Goal: Task Accomplishment & Management: Manage account settings

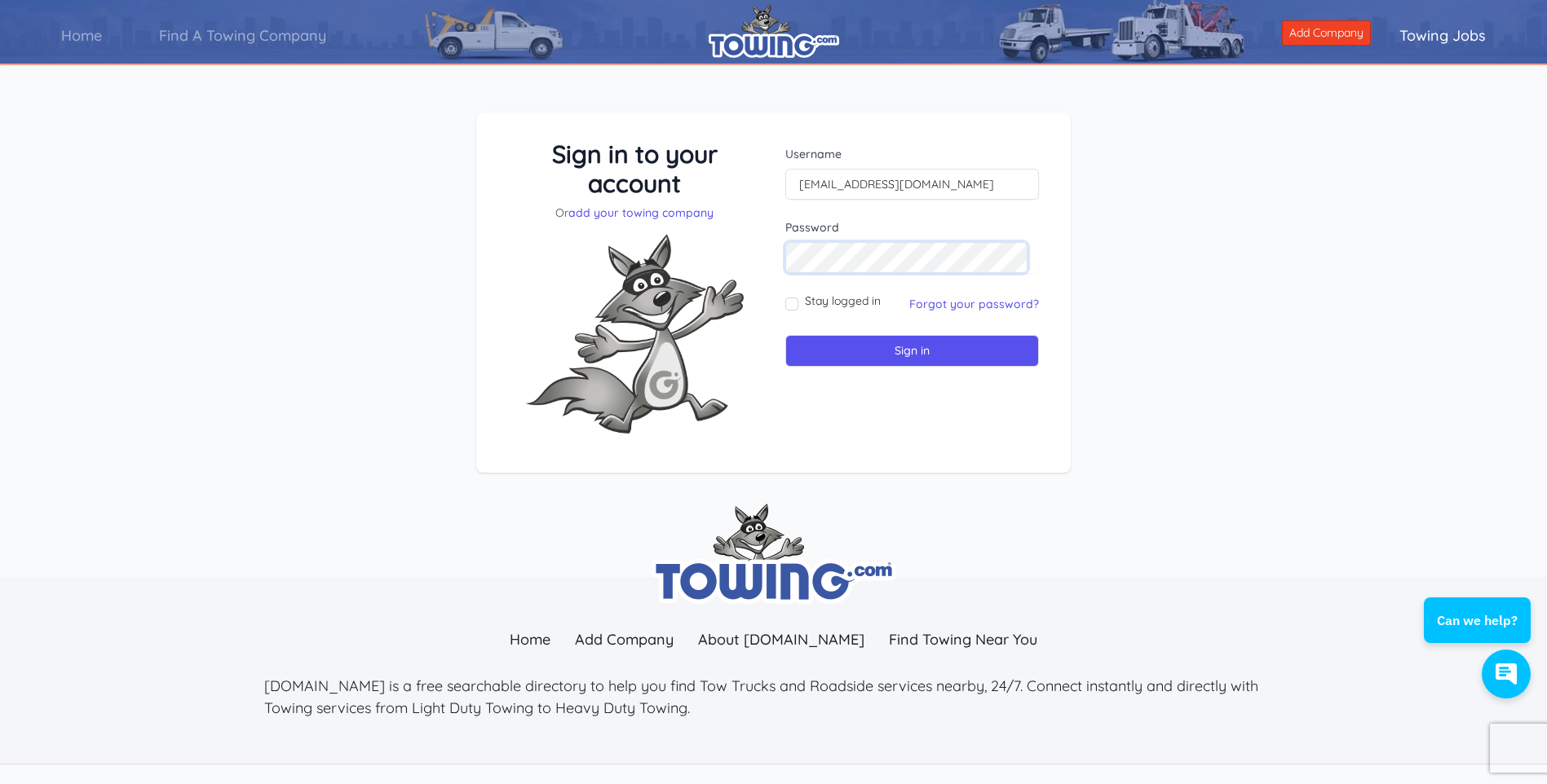
click at [785, 335] on input "Sign in" at bounding box center [911, 351] width 253 height 32
click at [851, 184] on input "text" at bounding box center [911, 184] width 253 height 31
type input "cadams@sterlingtransportationservices.com"
click at [1009, 298] on link "Forgot your password?" at bounding box center [974, 304] width 130 height 14
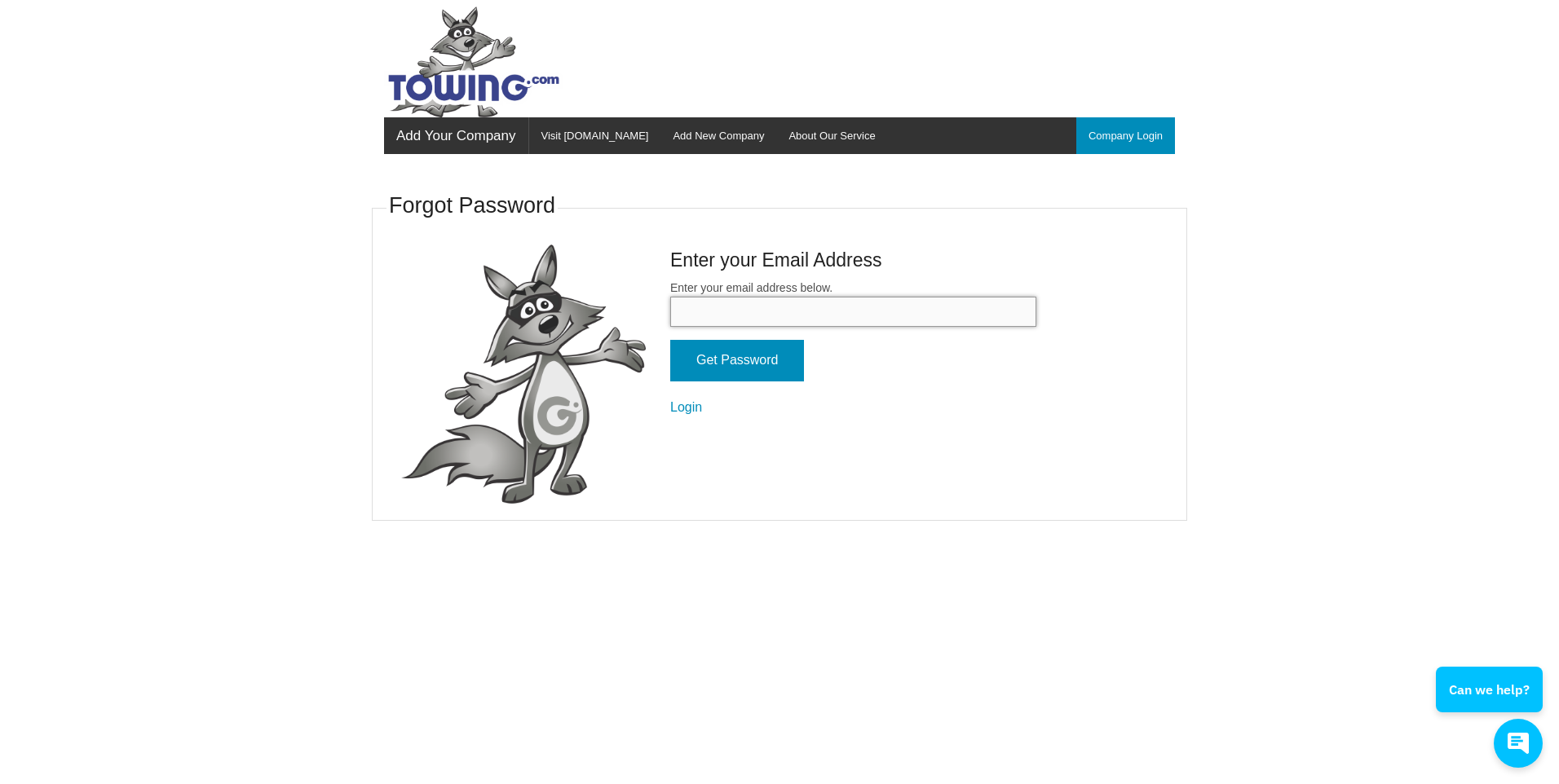
click at [755, 308] on input "Enter your email address below." at bounding box center [853, 312] width 366 height 30
type input "[EMAIL_ADDRESS][DOMAIN_NAME]"
click at [707, 344] on input "Get Password" at bounding box center [737, 360] width 134 height 41
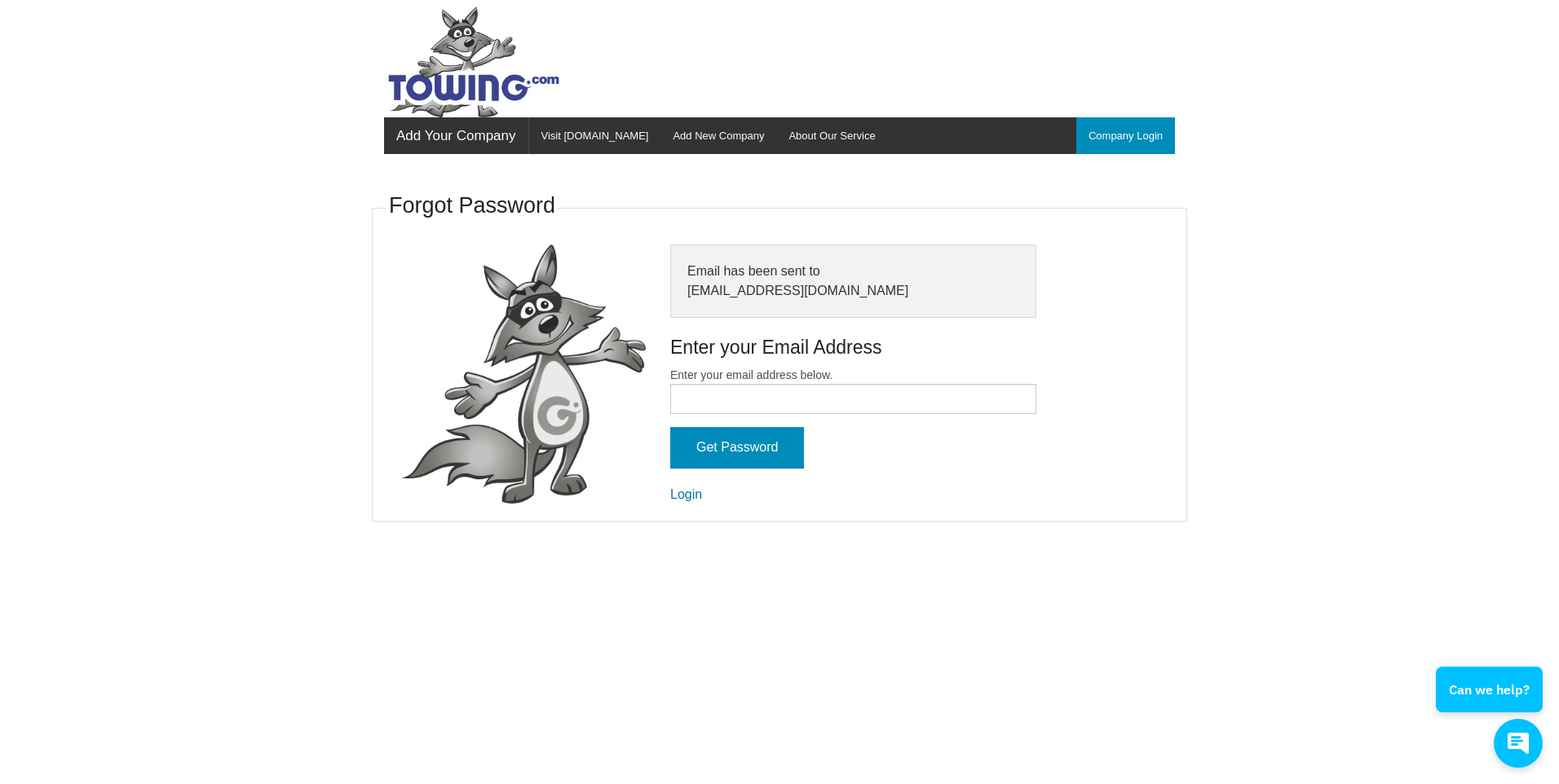
click at [686, 488] on link "Login" at bounding box center [687, 495] width 32 height 13
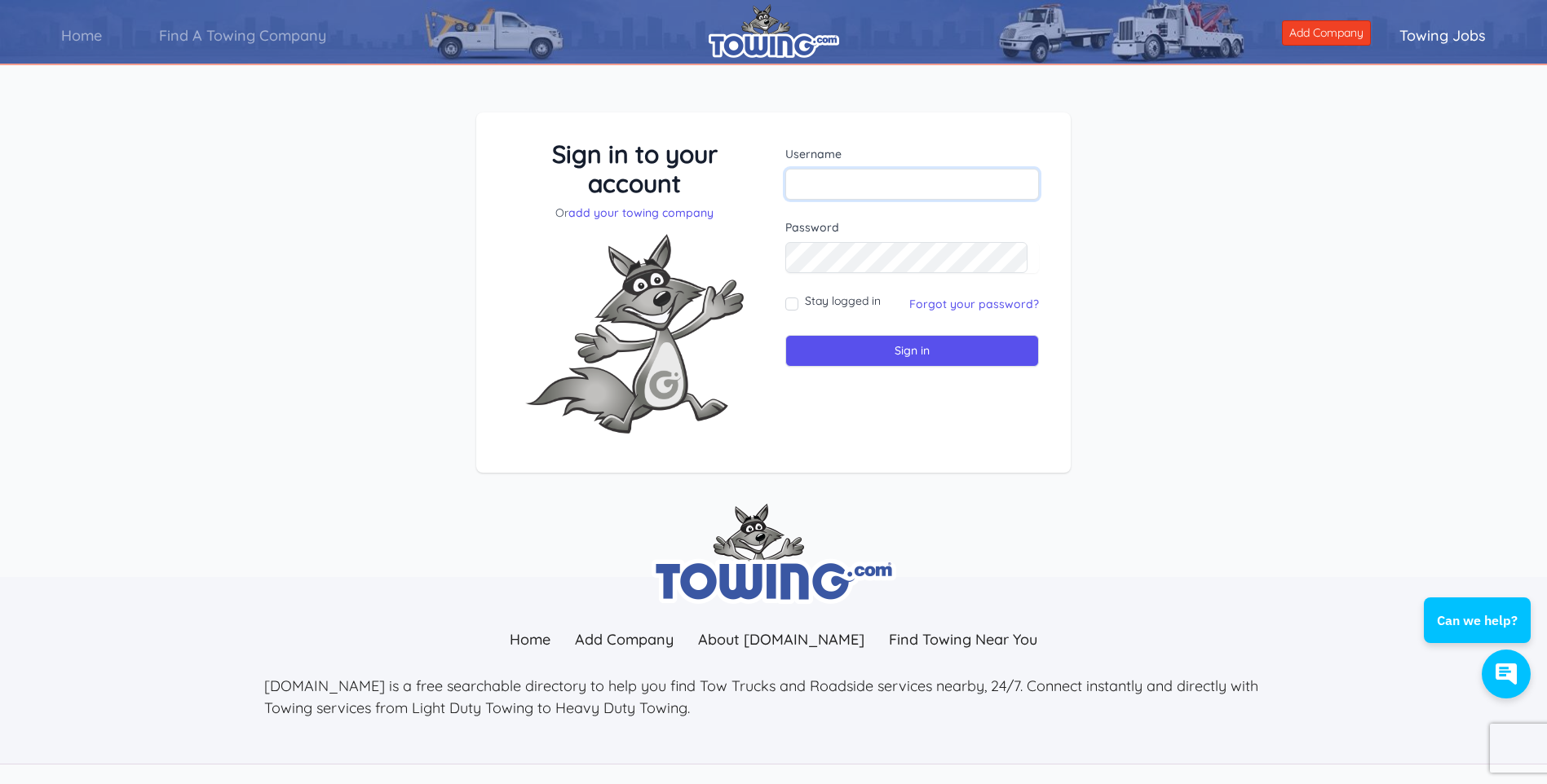
click at [894, 183] on input "text" at bounding box center [911, 184] width 253 height 31
drag, startPoint x: 885, startPoint y: 181, endPoint x: 854, endPoint y: 177, distance: 31.3
click at [854, 177] on input "text" at bounding box center [911, 184] width 253 height 31
type input "[EMAIL_ADDRESS][DOMAIN_NAME]"
click at [884, 357] on input "Sign in" at bounding box center [911, 351] width 253 height 32
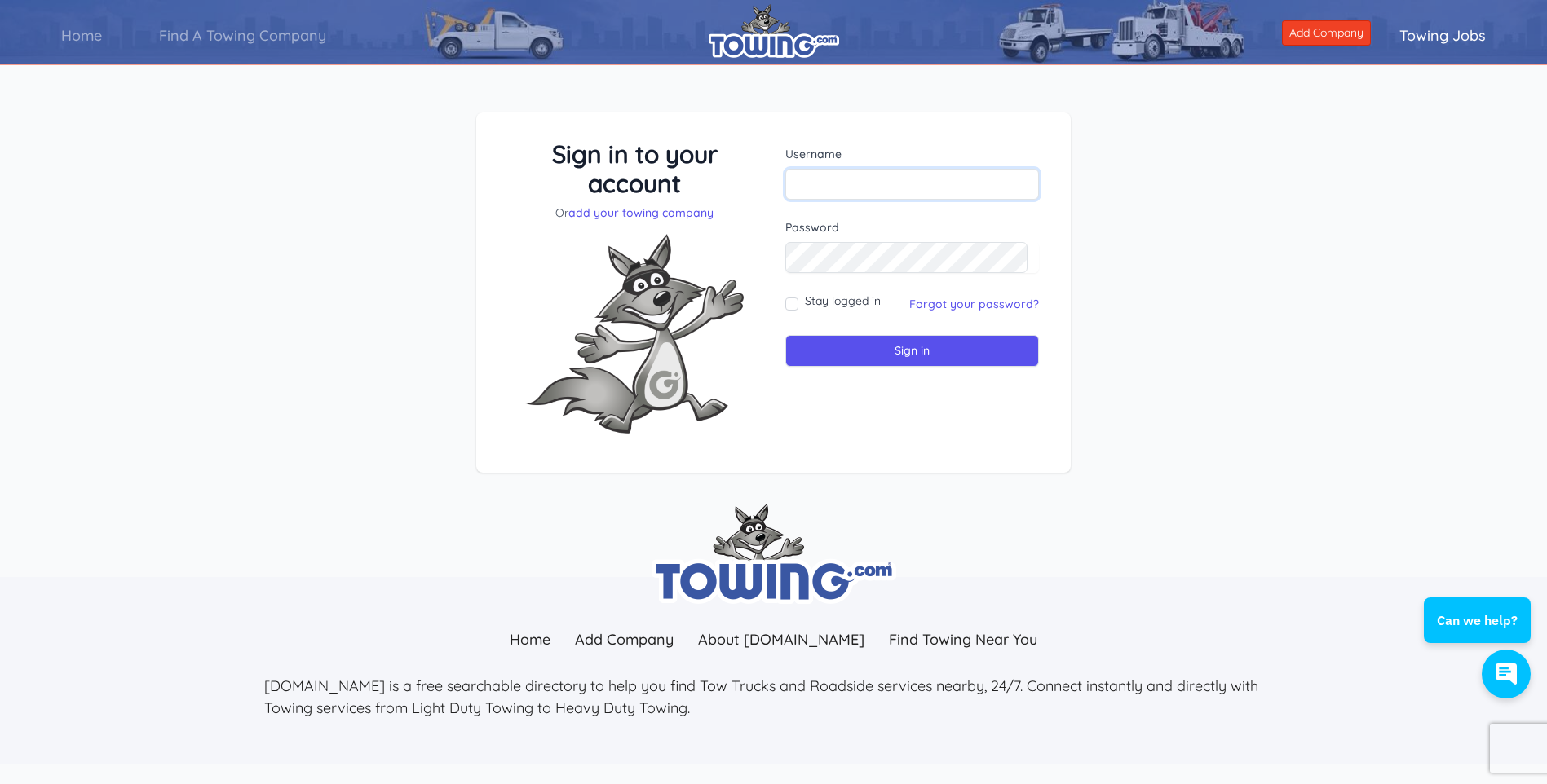
click at [850, 181] on input "text" at bounding box center [911, 184] width 253 height 31
type input "[EMAIL_ADDRESS][DOMAIN_NAME]"
click at [845, 355] on input "Sign in" at bounding box center [911, 351] width 253 height 32
drag, startPoint x: 836, startPoint y: 169, endPoint x: 846, endPoint y: 177, distance: 12.8
click at [836, 169] on input "text" at bounding box center [911, 184] width 253 height 31
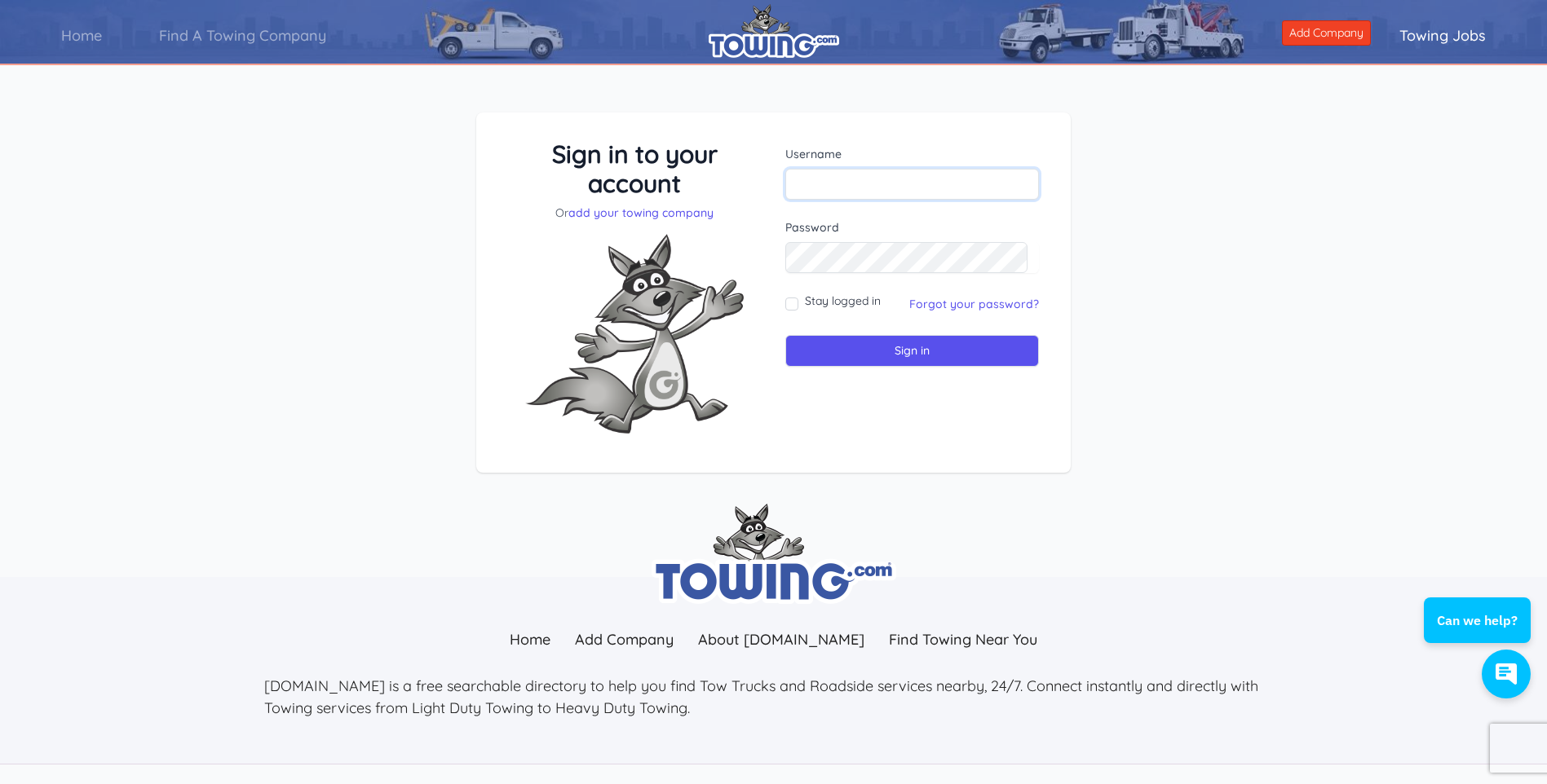
type input "[EMAIL_ADDRESS][DOMAIN_NAME]"
click at [880, 358] on input "Sign in" at bounding box center [911, 351] width 253 height 32
click at [899, 177] on input "text" at bounding box center [911, 184] width 253 height 31
type input "cadams@sterlingtransportationservices.com"
click at [1018, 188] on input "cadams@sterlingtransportationservices.com" at bounding box center [911, 184] width 253 height 31
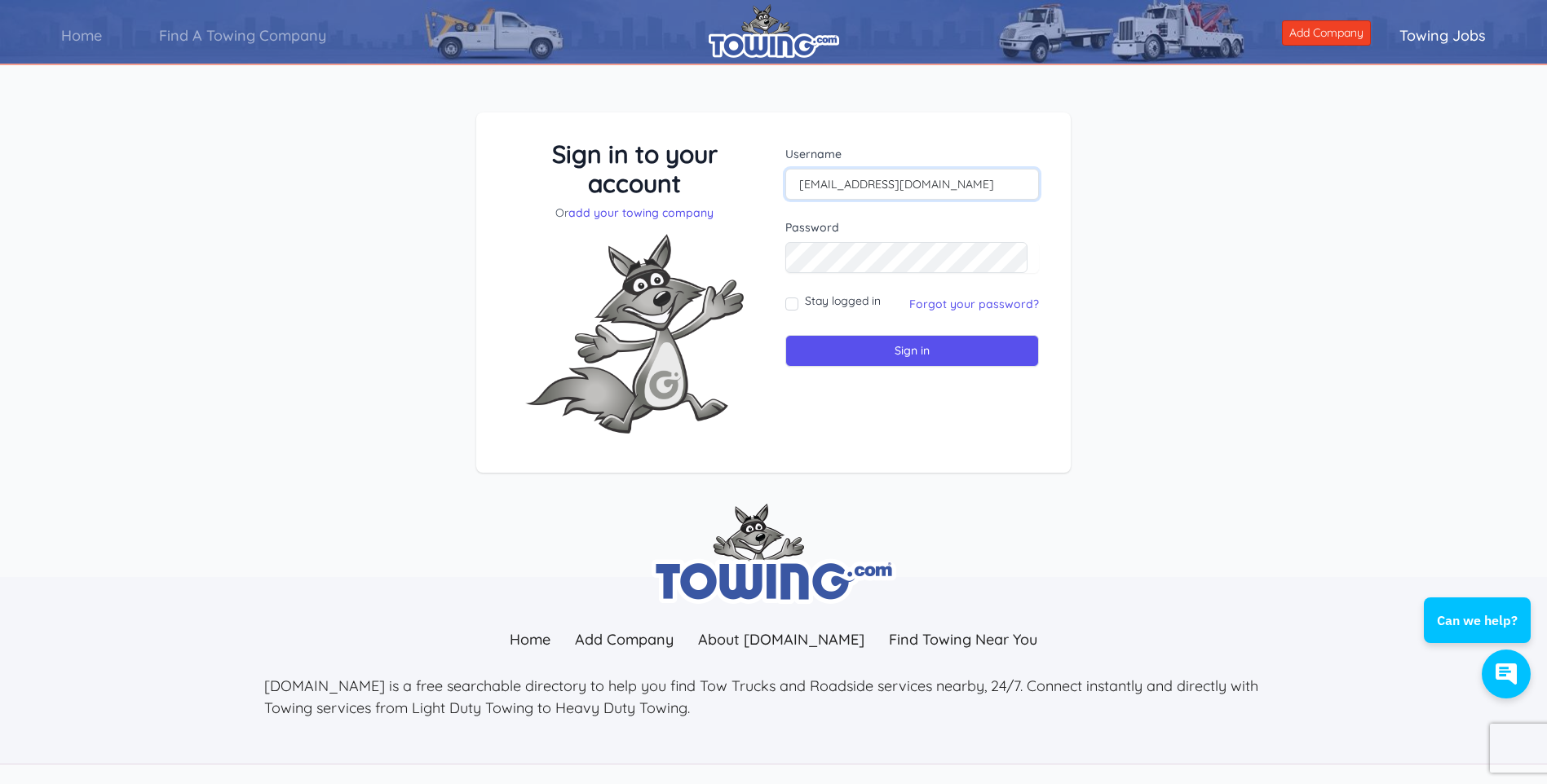
click at [970, 186] on input "cadams@sterlingtransportationservices.com" at bounding box center [911, 184] width 253 height 31
click at [895, 358] on input "Sign in" at bounding box center [911, 351] width 253 height 32
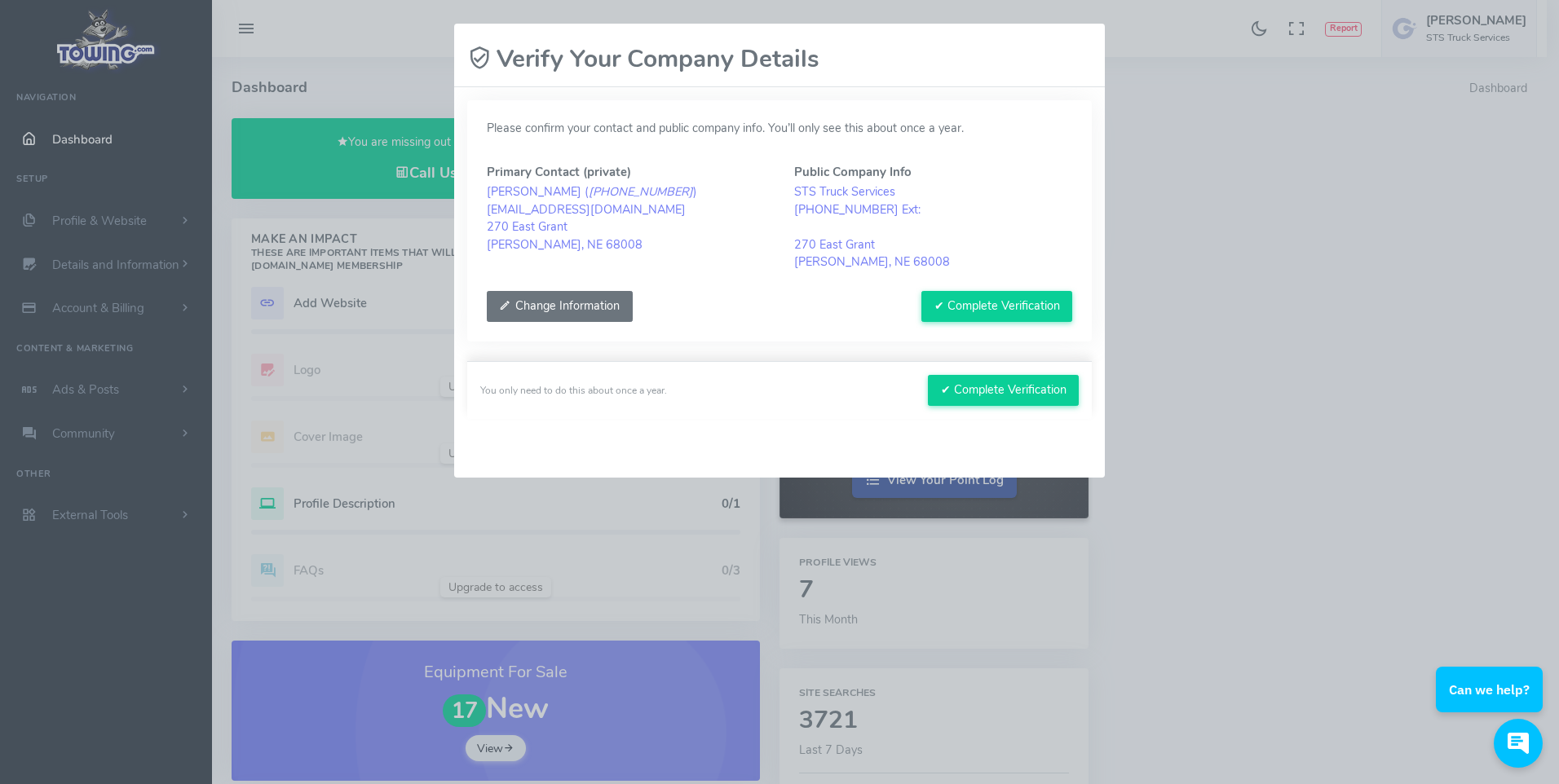
click at [592, 303] on button "Change Information" at bounding box center [560, 306] width 146 height 31
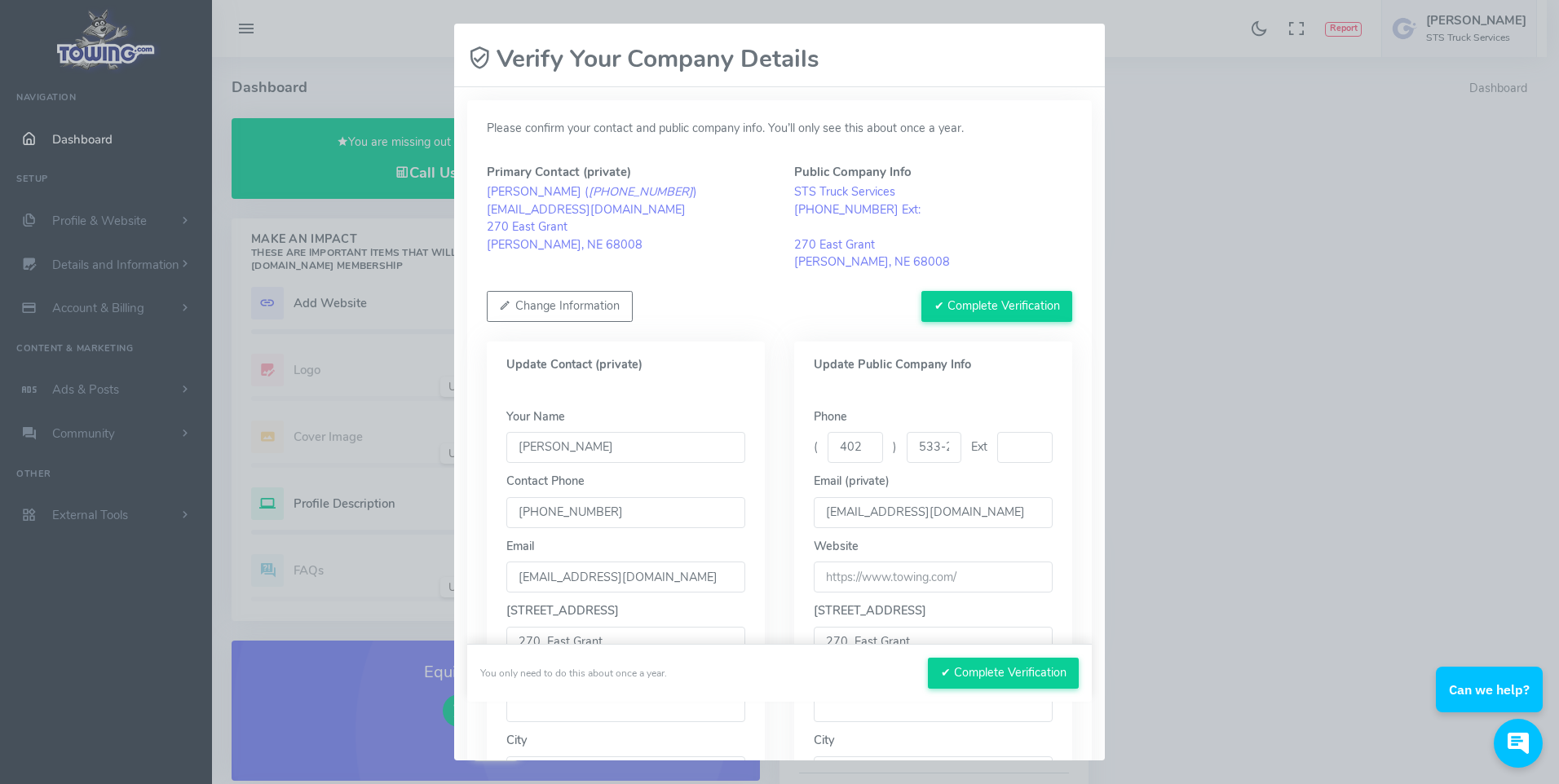
click at [941, 450] on input "533-2056" at bounding box center [935, 448] width 56 height 31
click at [923, 448] on input "533-2056" at bounding box center [935, 448] width 56 height 31
click at [1016, 311] on button "✔ Complete Verification" at bounding box center [996, 306] width 151 height 31
